Goal: Complete application form

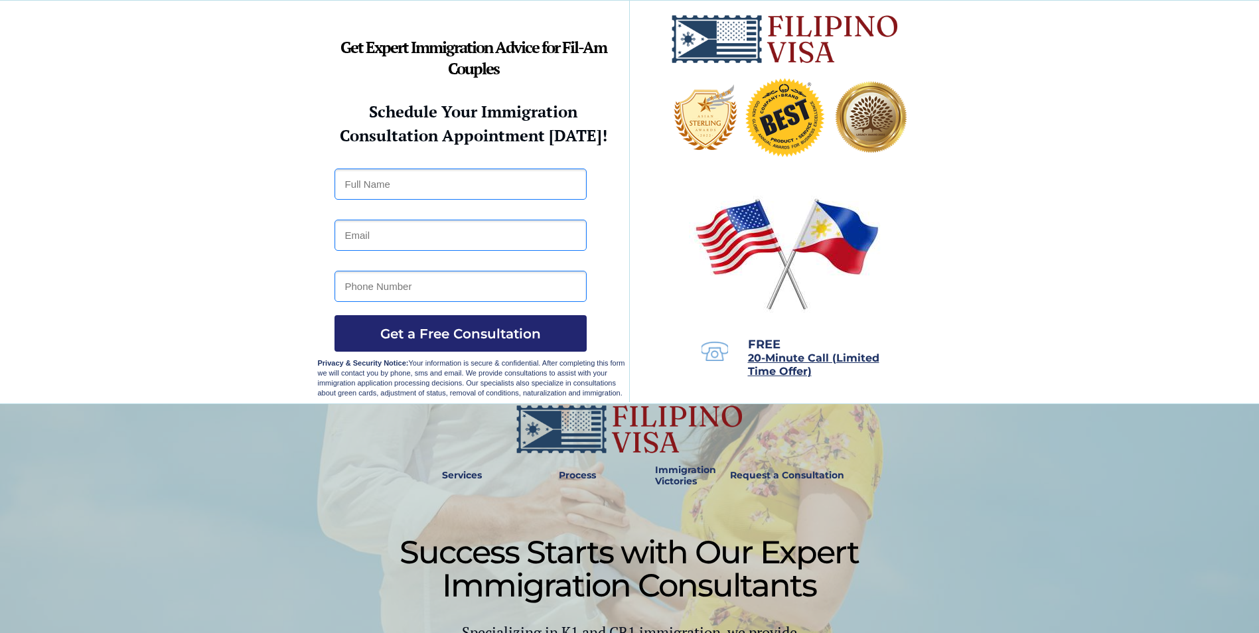
click at [402, 183] on input "text" at bounding box center [461, 184] width 252 height 31
type input "Cyrose Dellava"
type input "[EMAIL_ADDRESS][DOMAIN_NAME]"
click at [416, 279] on input "tel" at bounding box center [461, 286] width 252 height 31
type input "09052838412"
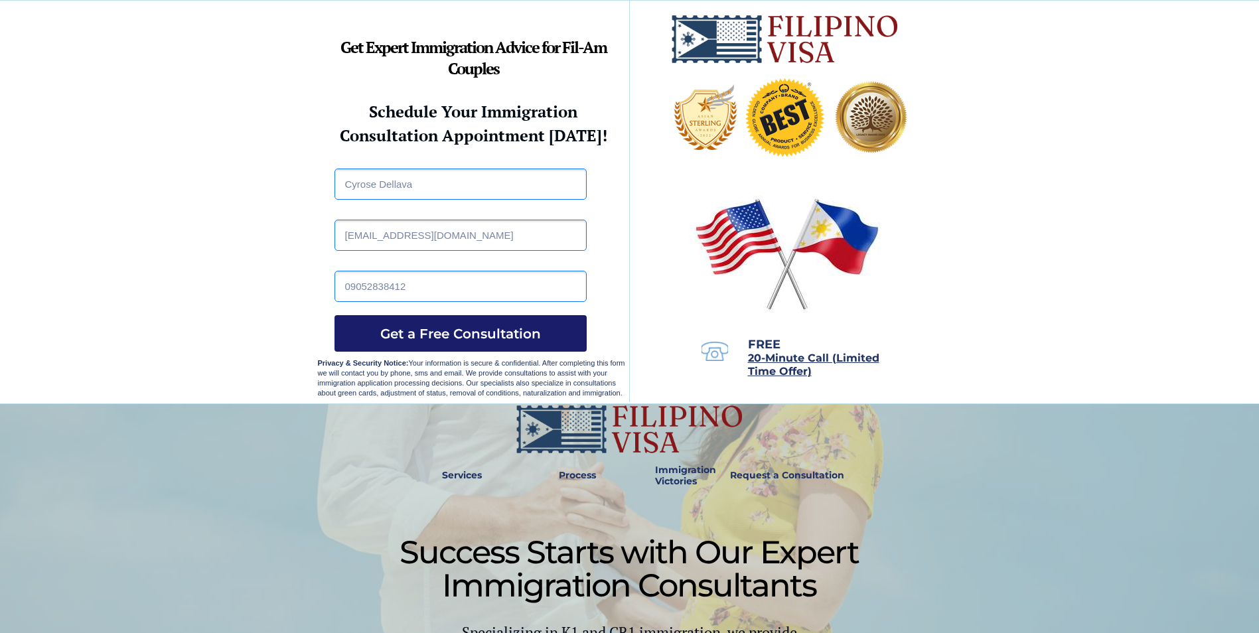
click at [450, 337] on span "Get a Free Consultation" at bounding box center [461, 334] width 252 height 16
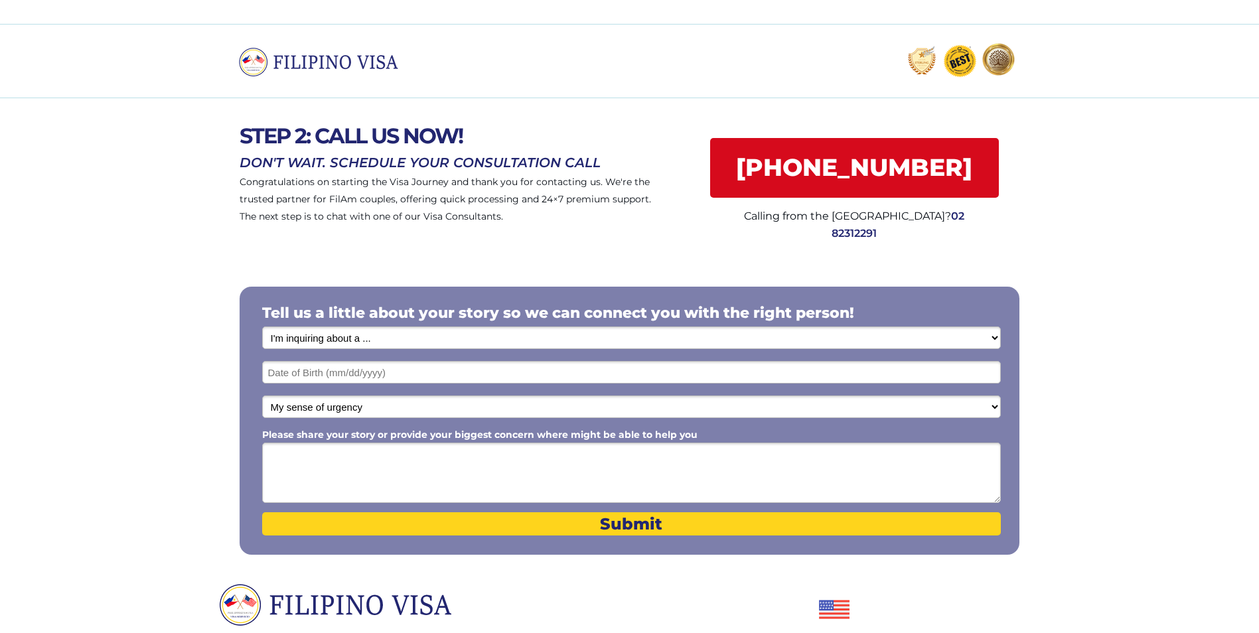
click at [517, 343] on select "I'm inquiring about a ... I don't know or other services Retirement Visa for Th…" at bounding box center [631, 338] width 739 height 23
click at [113, 350] on div at bounding box center [629, 419] width 1259 height 329
click at [334, 57] on img at bounding box center [323, 62] width 169 height 29
